Goal: Task Accomplishment & Management: Complete application form

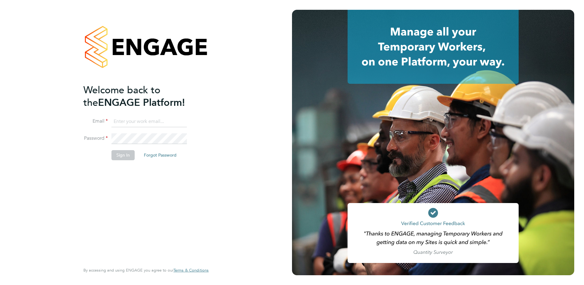
type input "[EMAIL_ADDRESS][DOMAIN_NAME]"
click at [144, 128] on li "Email [EMAIL_ADDRESS][DOMAIN_NAME]" at bounding box center [142, 124] width 119 height 17
click at [131, 150] on button "Sign In" at bounding box center [123, 155] width 23 height 10
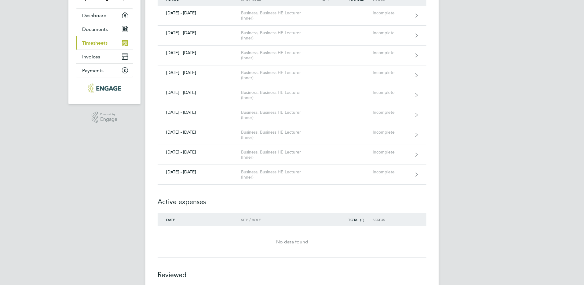
scroll to position [61, 0]
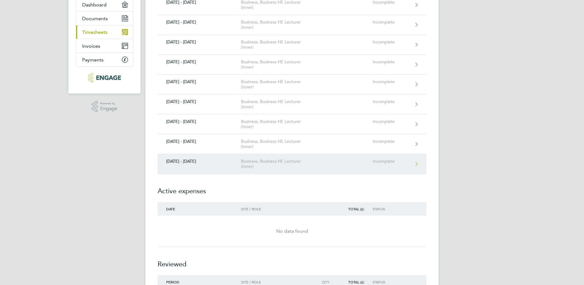
click at [197, 162] on div "[DATE] - [DATE]" at bounding box center [199, 161] width 83 height 5
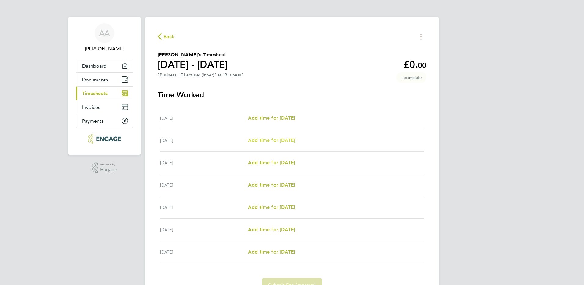
click at [267, 140] on span "Add time for Tue 30 Sep" at bounding box center [271, 140] width 47 height 6
select select "60"
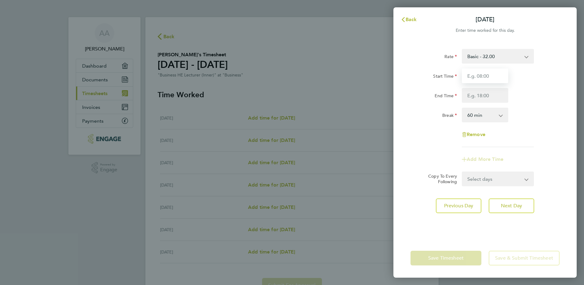
click at [500, 76] on input "Start Time" at bounding box center [485, 75] width 46 height 15
type input "18:00"
type input "21:00"
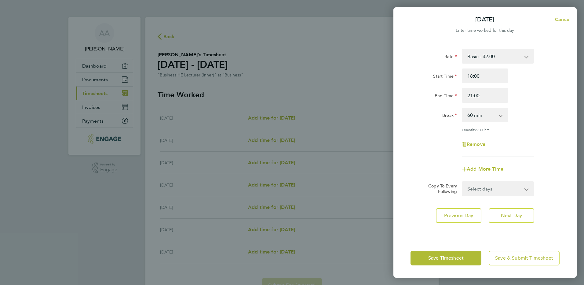
click at [501, 117] on app-icon-cross-button at bounding box center [504, 114] width 7 height 13
click at [500, 115] on select "0 min 15 min 30 min 45 min 60 min 75 min 90 min" at bounding box center [482, 114] width 38 height 13
select select "0"
click at [463, 108] on select "0 min 15 min 30 min 45 min 60 min 75 min 90 min" at bounding box center [482, 114] width 38 height 13
click at [523, 256] on span "Save & Submit Timesheet" at bounding box center [524, 258] width 58 height 6
